Goal: Information Seeking & Learning: Learn about a topic

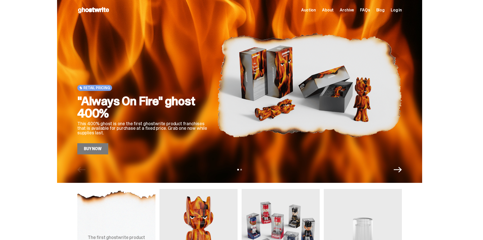
click at [316, 10] on span "Auction" at bounding box center [308, 10] width 15 height 4
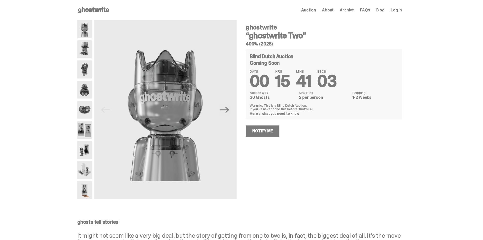
click at [87, 49] on img at bounding box center [84, 49] width 14 height 18
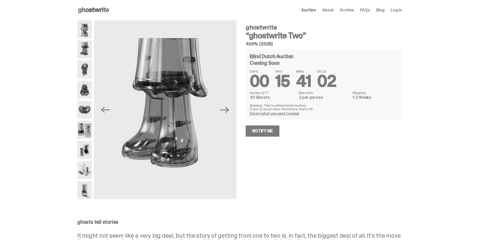
click at [87, 65] on img at bounding box center [84, 69] width 14 height 18
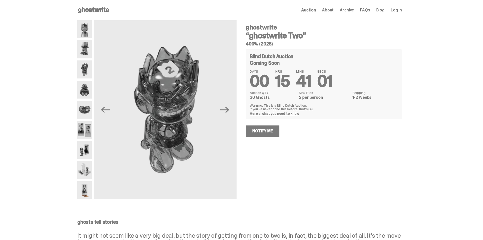
click at [88, 88] on img at bounding box center [84, 90] width 14 height 18
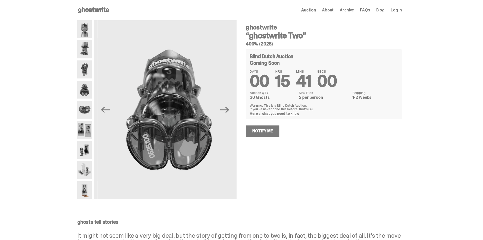
click at [89, 102] on img at bounding box center [84, 110] width 14 height 18
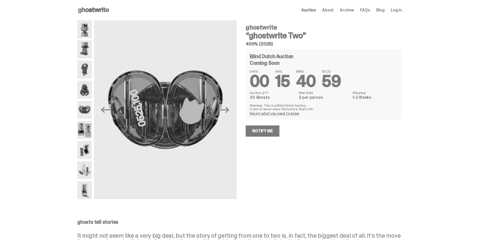
click at [88, 117] on img at bounding box center [84, 110] width 14 height 18
click at [89, 123] on img at bounding box center [84, 130] width 14 height 18
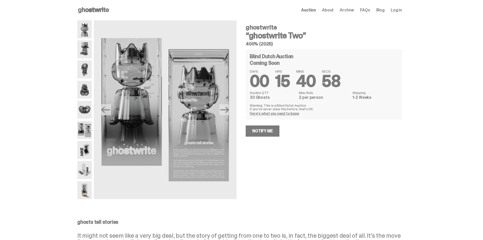
click at [90, 142] on img at bounding box center [84, 150] width 14 height 18
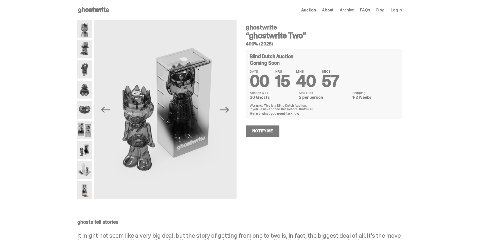
click at [90, 167] on img at bounding box center [84, 170] width 14 height 18
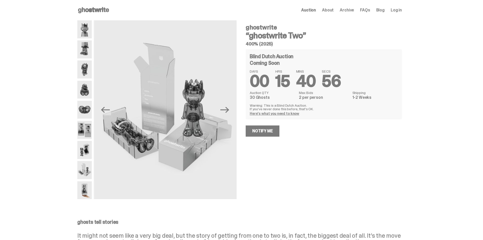
click at [88, 180] on div at bounding box center [84, 109] width 14 height 179
click at [88, 186] on img at bounding box center [84, 190] width 14 height 18
